Goal: Task Accomplishment & Management: Manage account settings

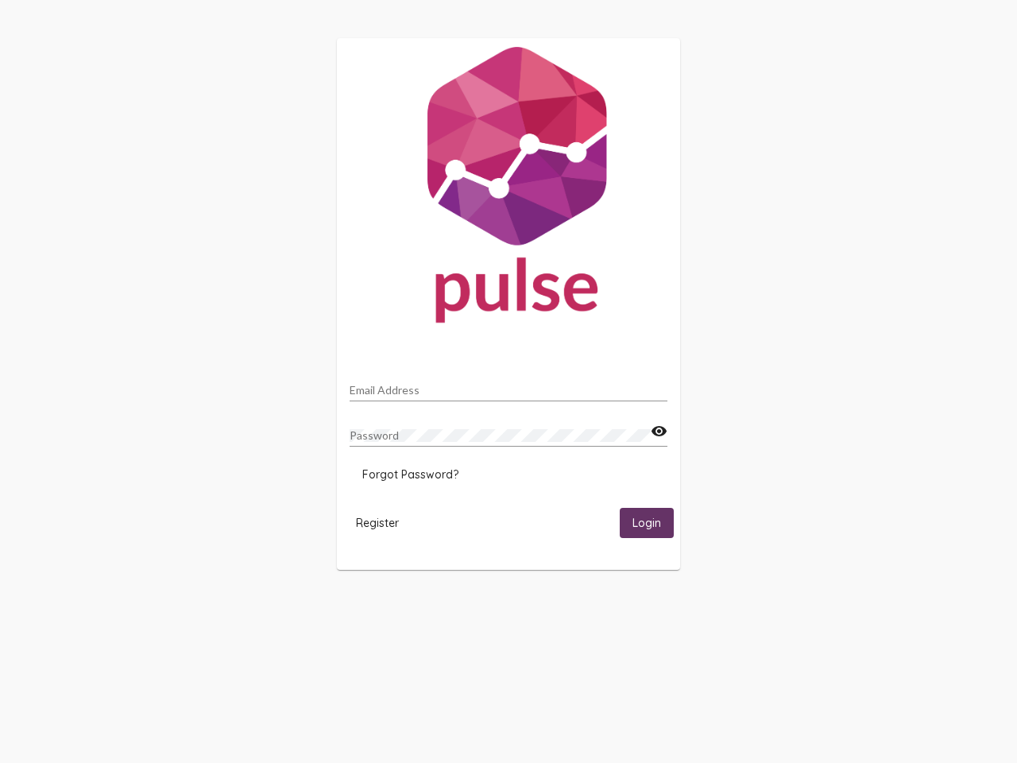
click at [508, 385] on input "Email Address" at bounding box center [508, 390] width 318 height 13
click at [658, 431] on mat-icon "visibility" at bounding box center [659, 431] width 17 height 19
click at [410, 474] on span "Forgot Password?" at bounding box center [410, 474] width 96 height 14
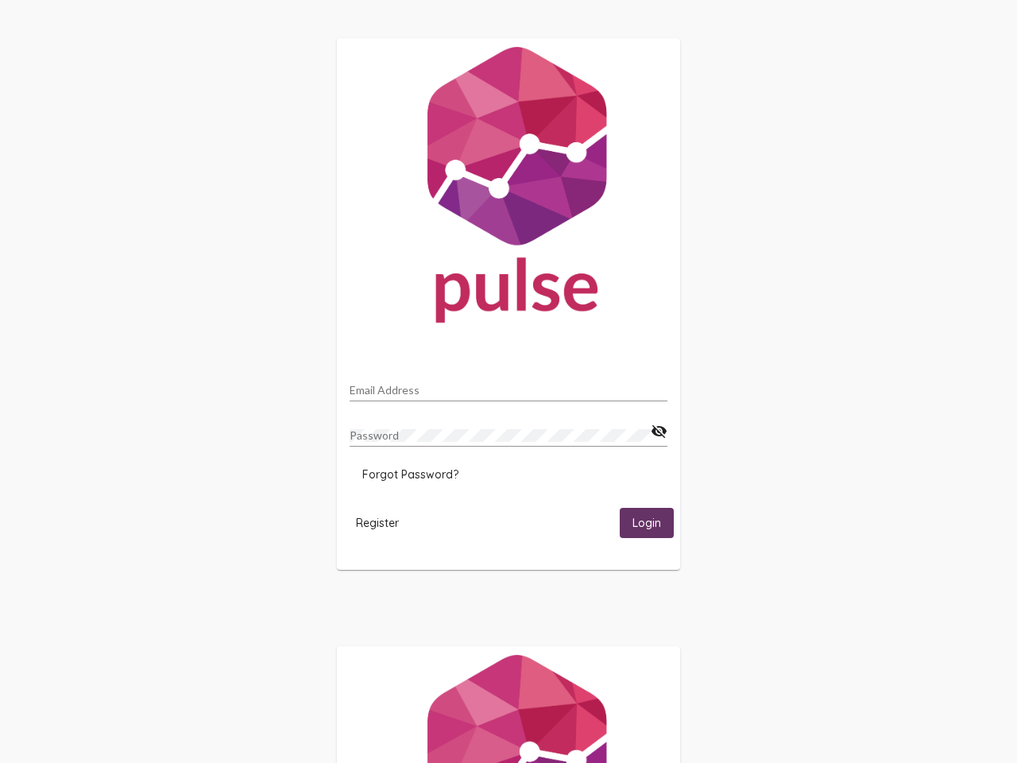
click at [377, 522] on span "Register" at bounding box center [377, 522] width 43 height 14
